Goal: Check status: Check status

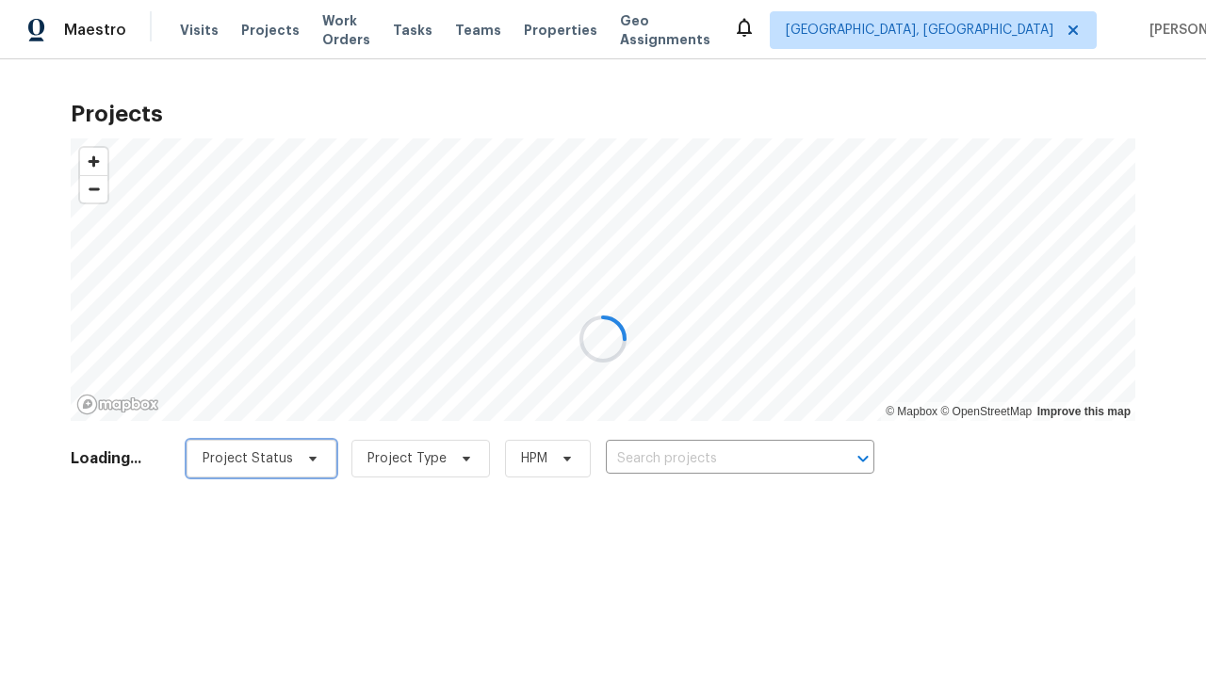
click at [284, 459] on span "Project Status" at bounding box center [248, 458] width 90 height 19
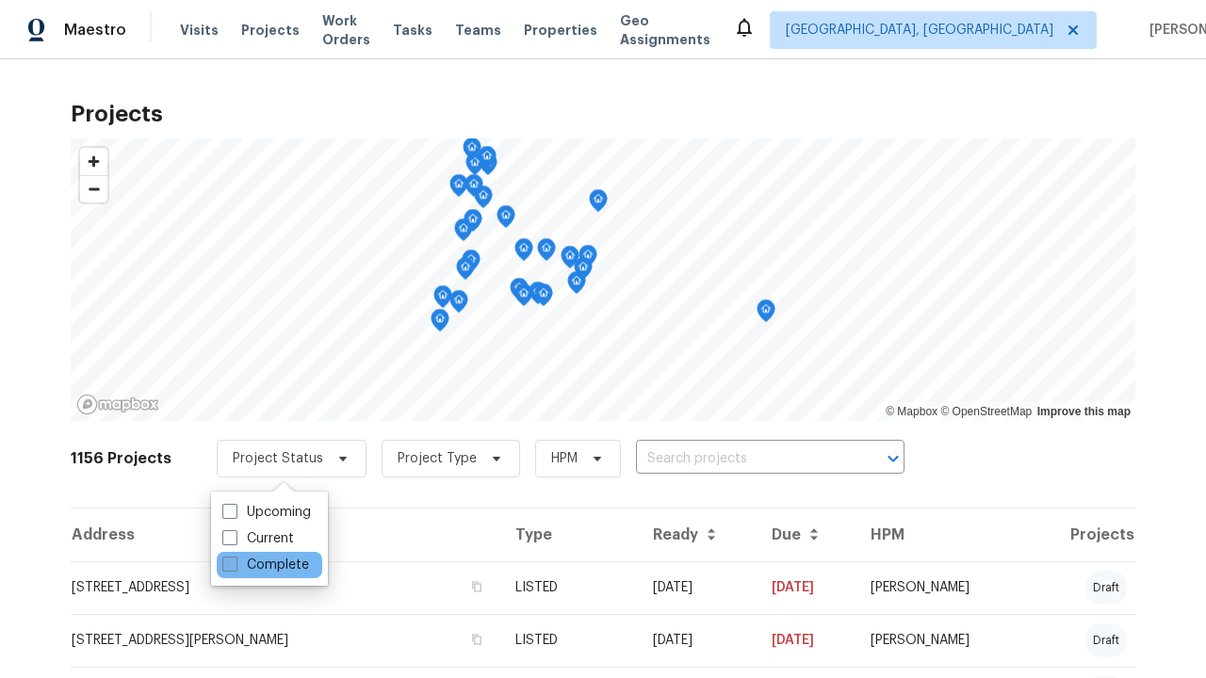
click at [265, 565] on label "Complete" at bounding box center [265, 565] width 87 height 19
click at [235, 565] on input "Complete" at bounding box center [228, 562] width 12 height 12
checkbox input "true"
